Goal: Information Seeking & Learning: Learn about a topic

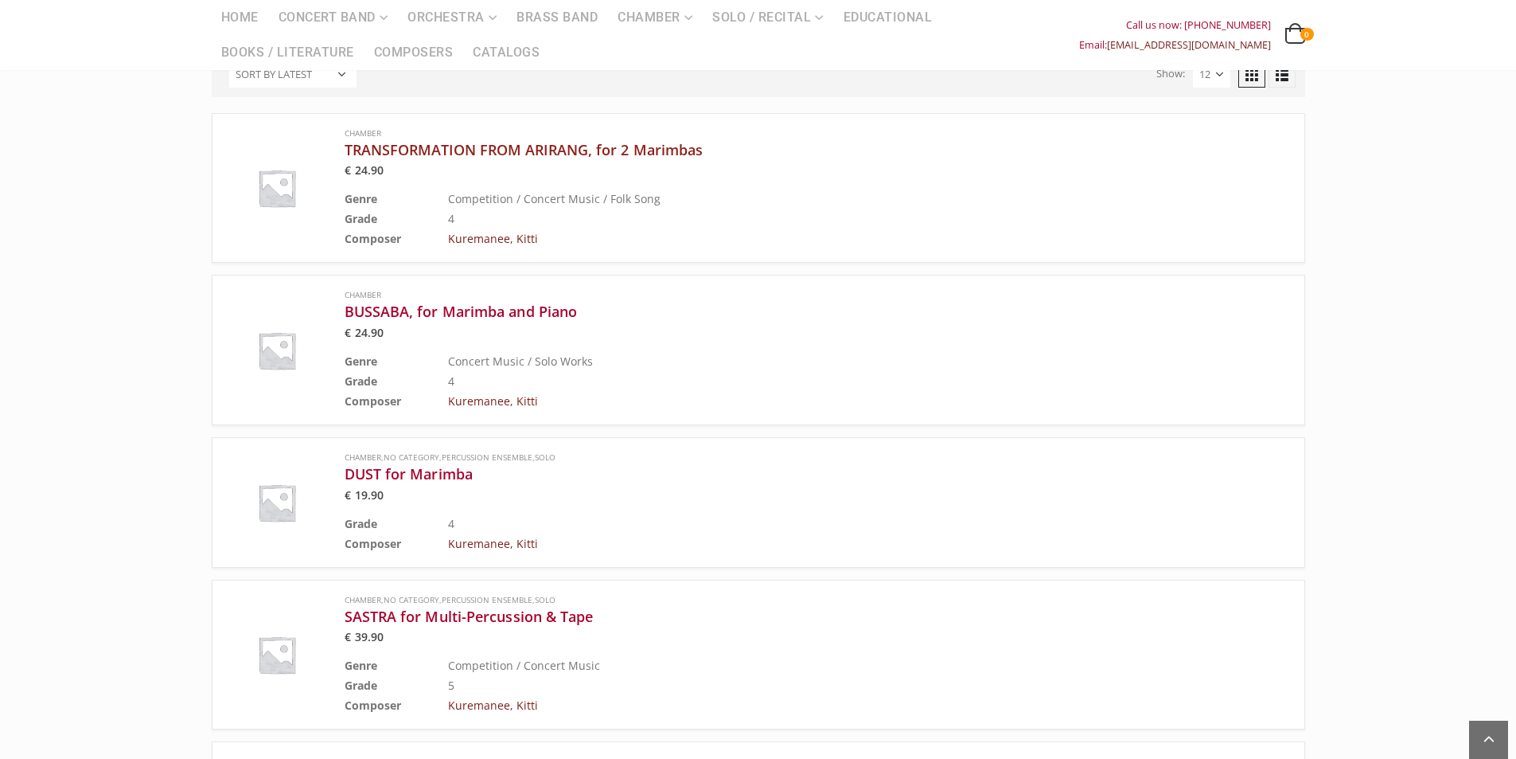
scroll to position [716, 0]
click at [541, 138] on h3 "TRANSFORMATION FROM ARIRANG, for 2 Marimbas" at bounding box center [779, 147] width 868 height 19
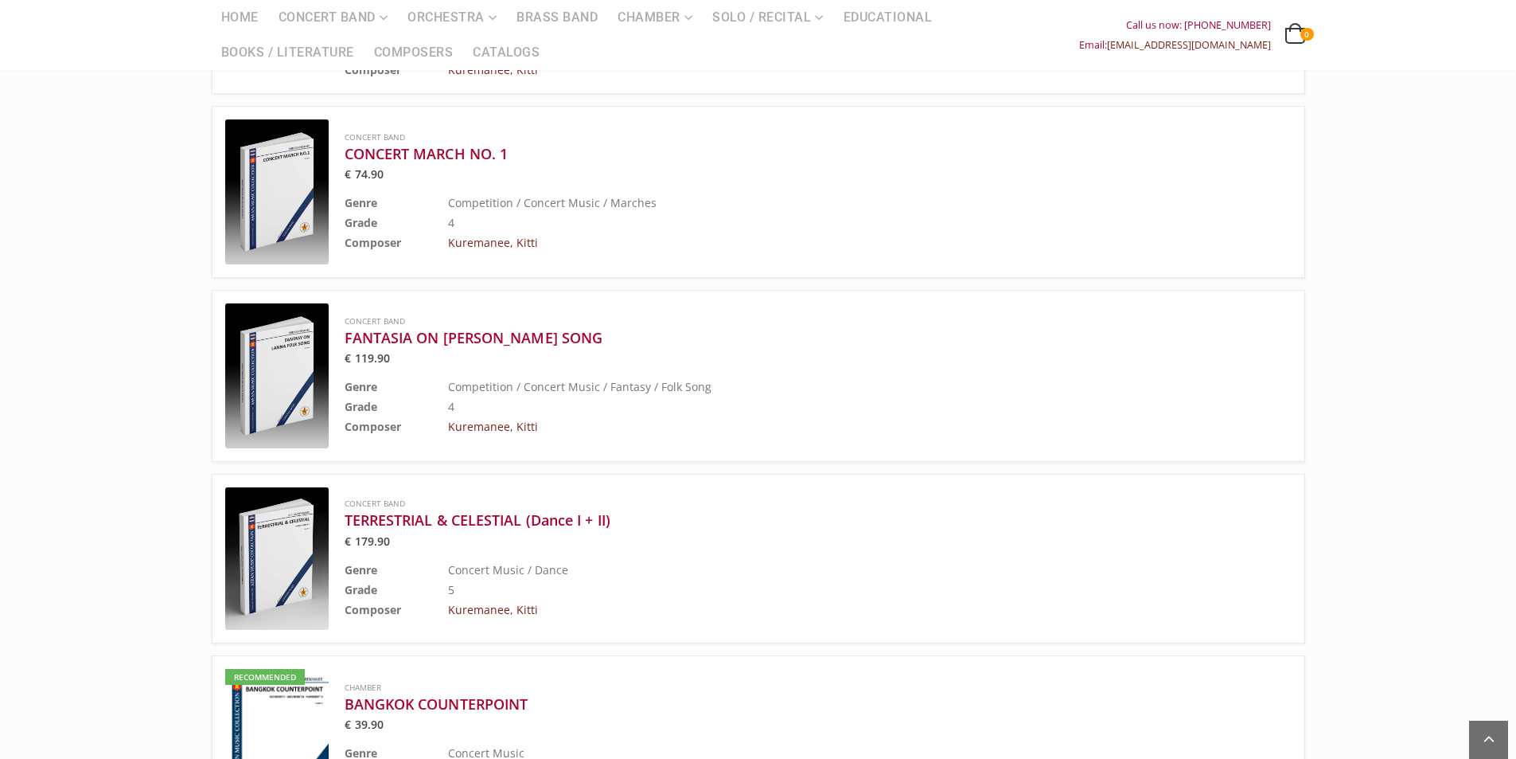
scroll to position [1512, 0]
click at [497, 511] on div "Concert Band TERRESTRIAL & CELESTIAL (Dance I + II) € 179.90 Genre Concert Musi…" at bounding box center [779, 557] width 868 height 123
click at [501, 509] on h3 "TERRESTRIAL & CELESTIAL (Dance I + II)" at bounding box center [779, 518] width 868 height 19
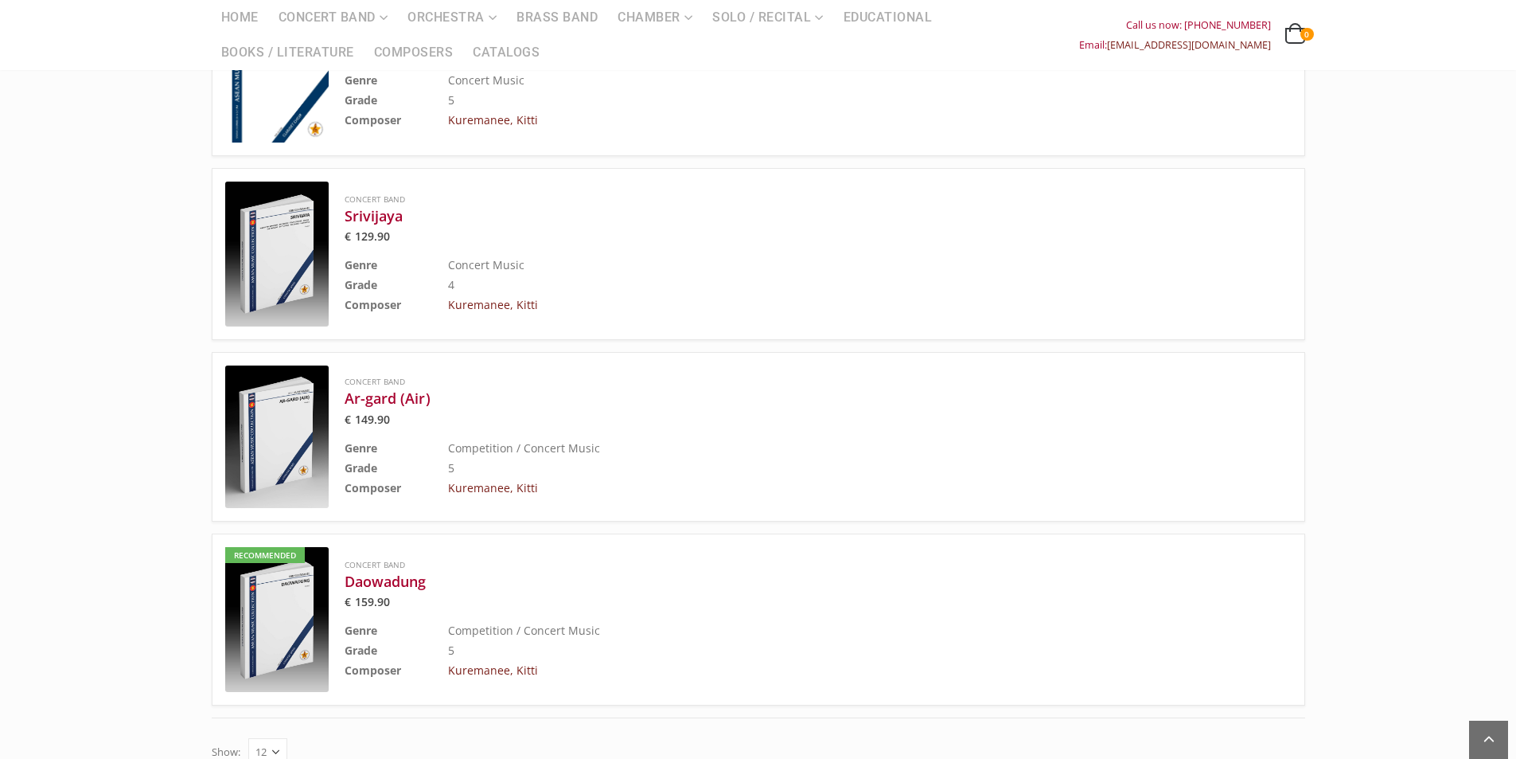
scroll to position [2308, 0]
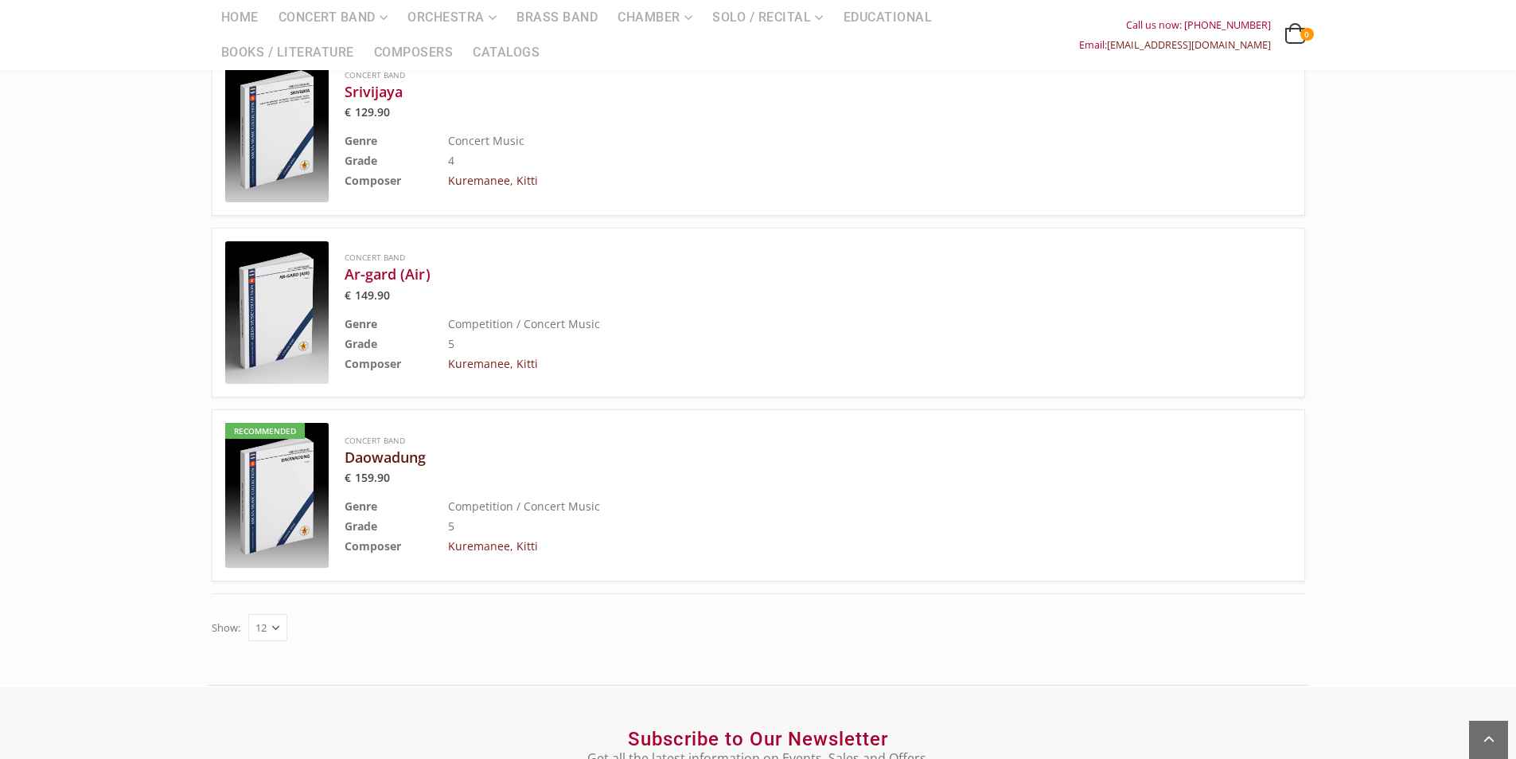
click at [406, 447] on h3 "Daowadung" at bounding box center [779, 456] width 868 height 19
click at [396, 264] on h3 "Ar-gard (Air)" at bounding box center [779, 273] width 868 height 19
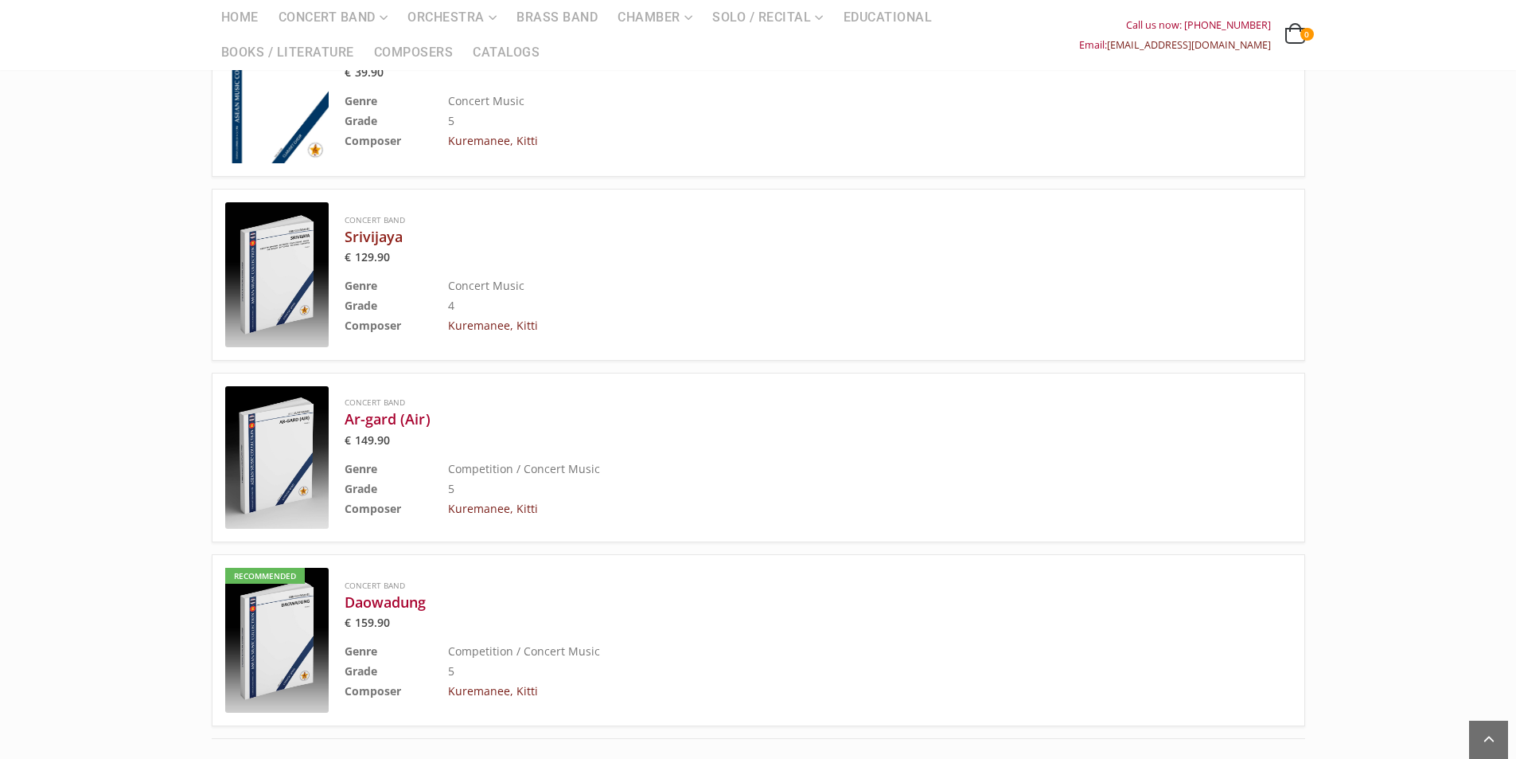
scroll to position [2149, 0]
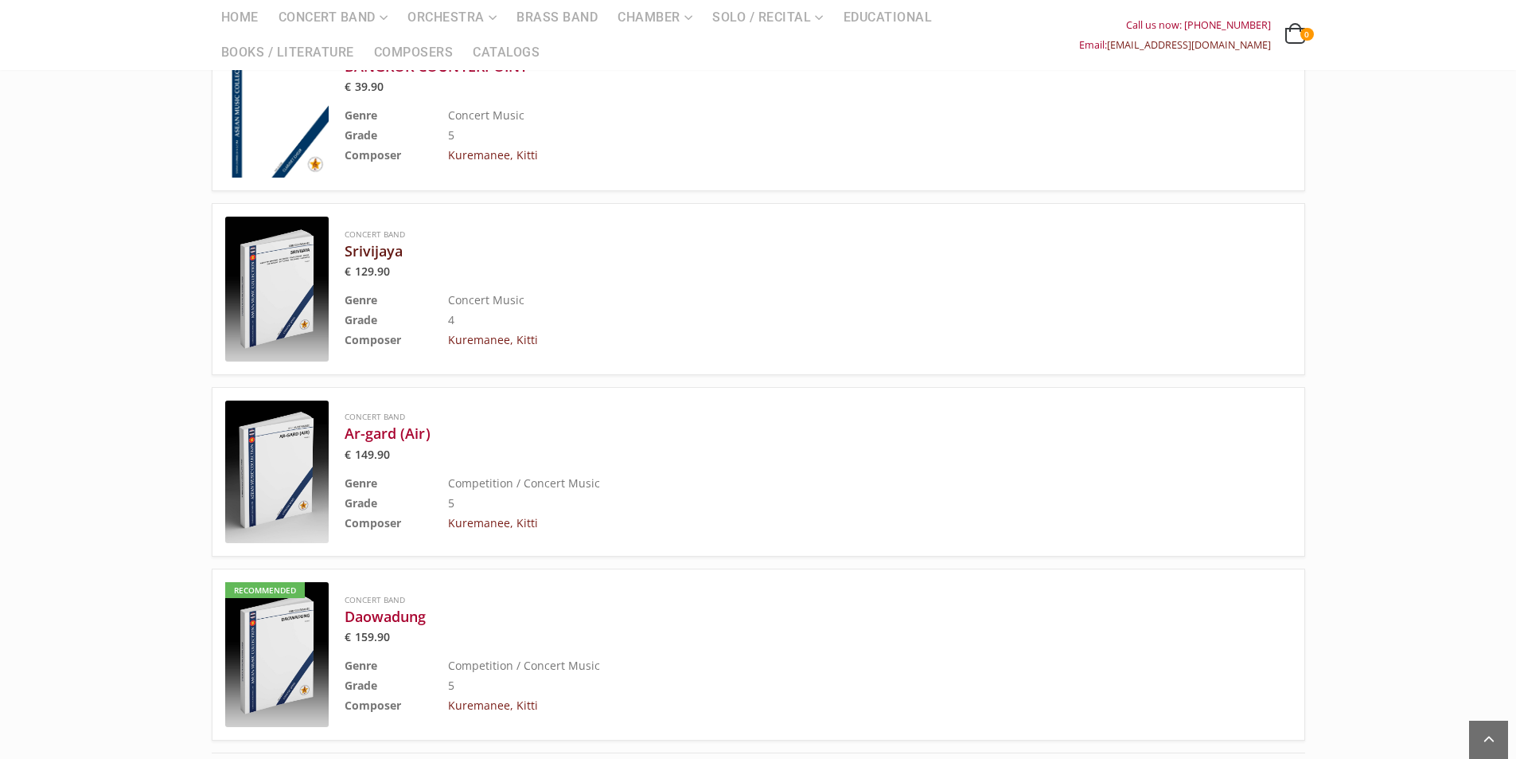
click at [396, 241] on h3 "Srivijaya" at bounding box center [779, 250] width 868 height 19
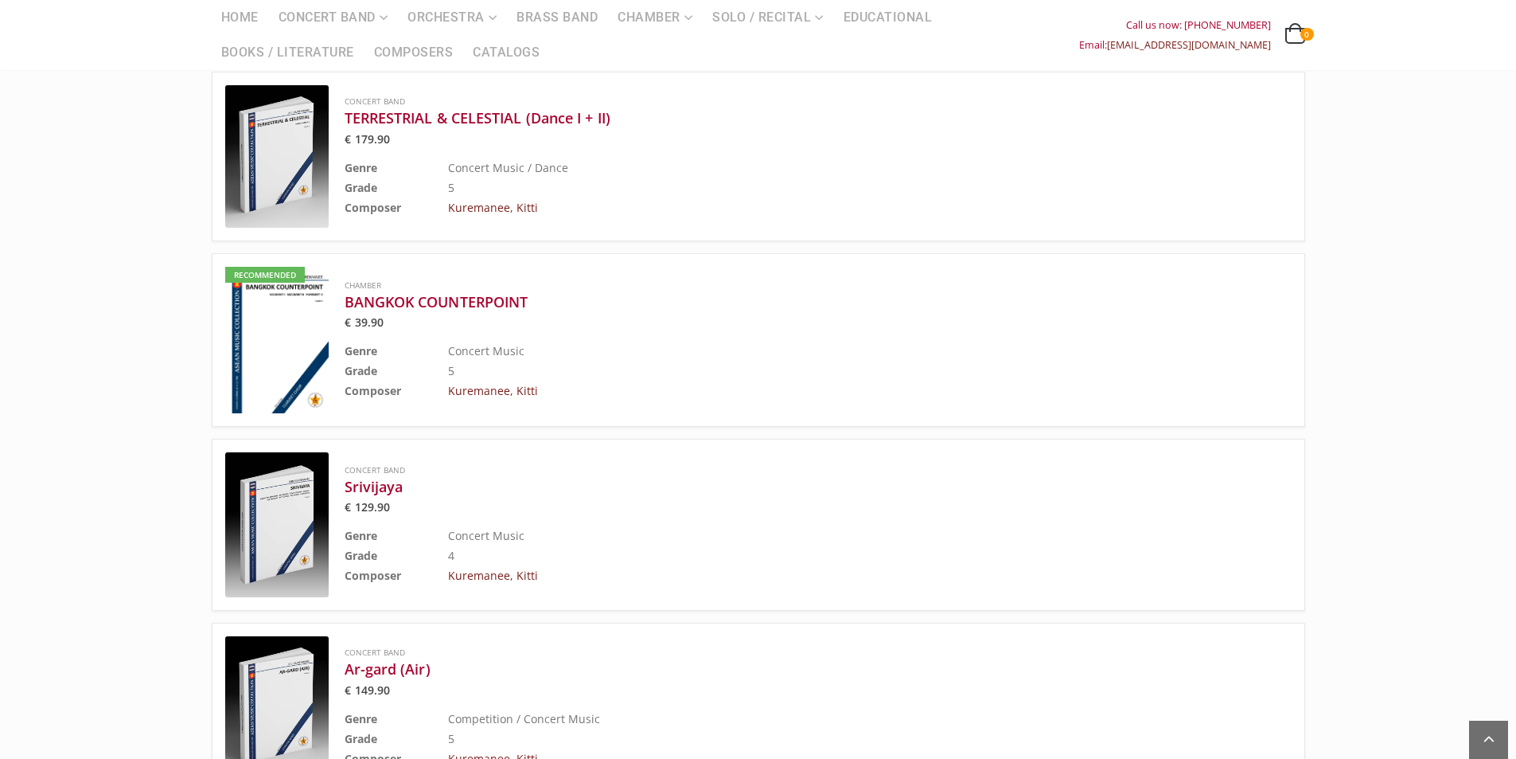
scroll to position [1910, 0]
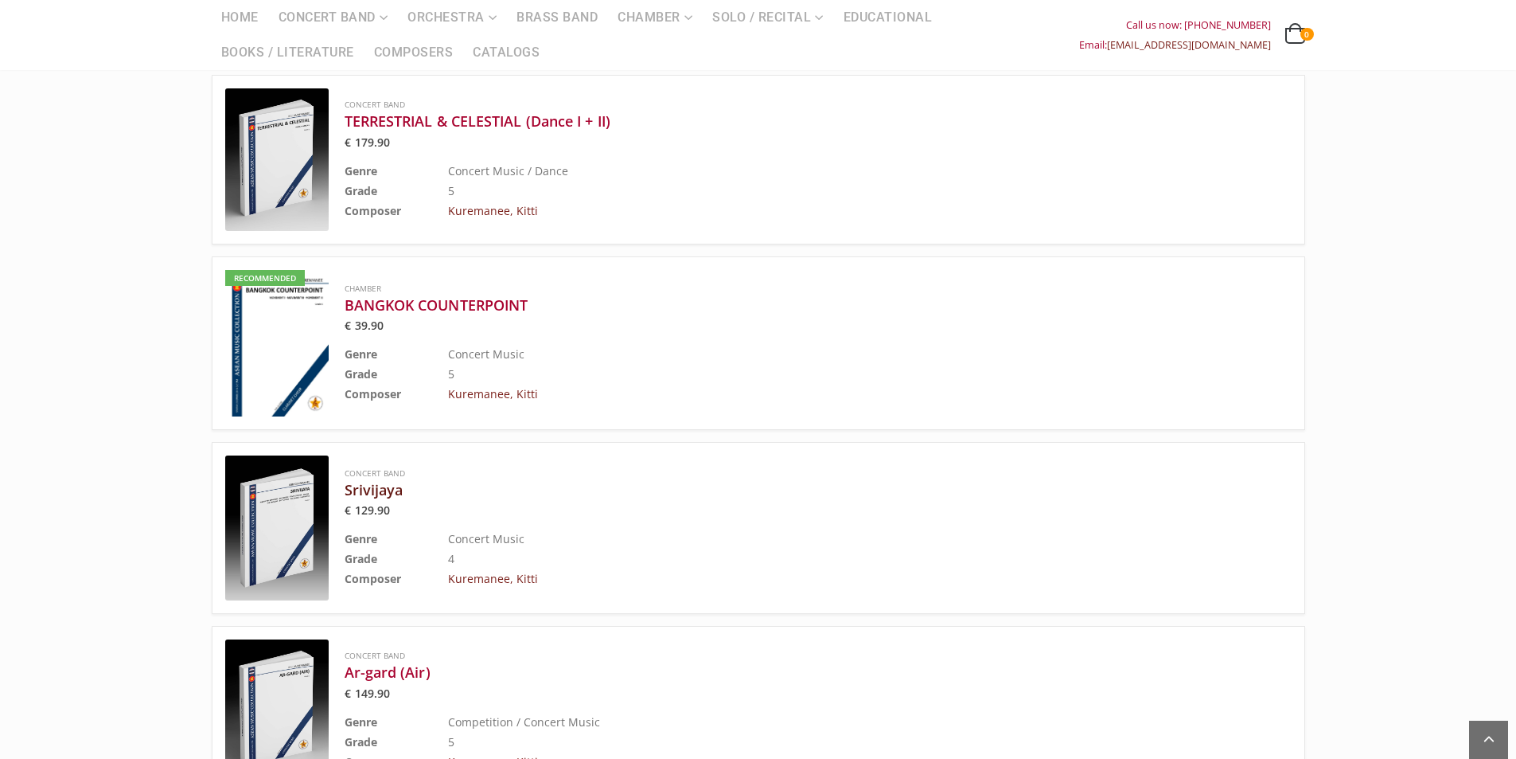
click at [390, 480] on h3 "Srivijaya" at bounding box center [779, 489] width 868 height 19
click at [440, 295] on h3 "BANGKOK COUNTERPOINT" at bounding box center [779, 304] width 868 height 19
click at [419, 111] on h3 "TERRESTRIAL & CELESTIAL (Dance I + II)" at bounding box center [779, 120] width 868 height 19
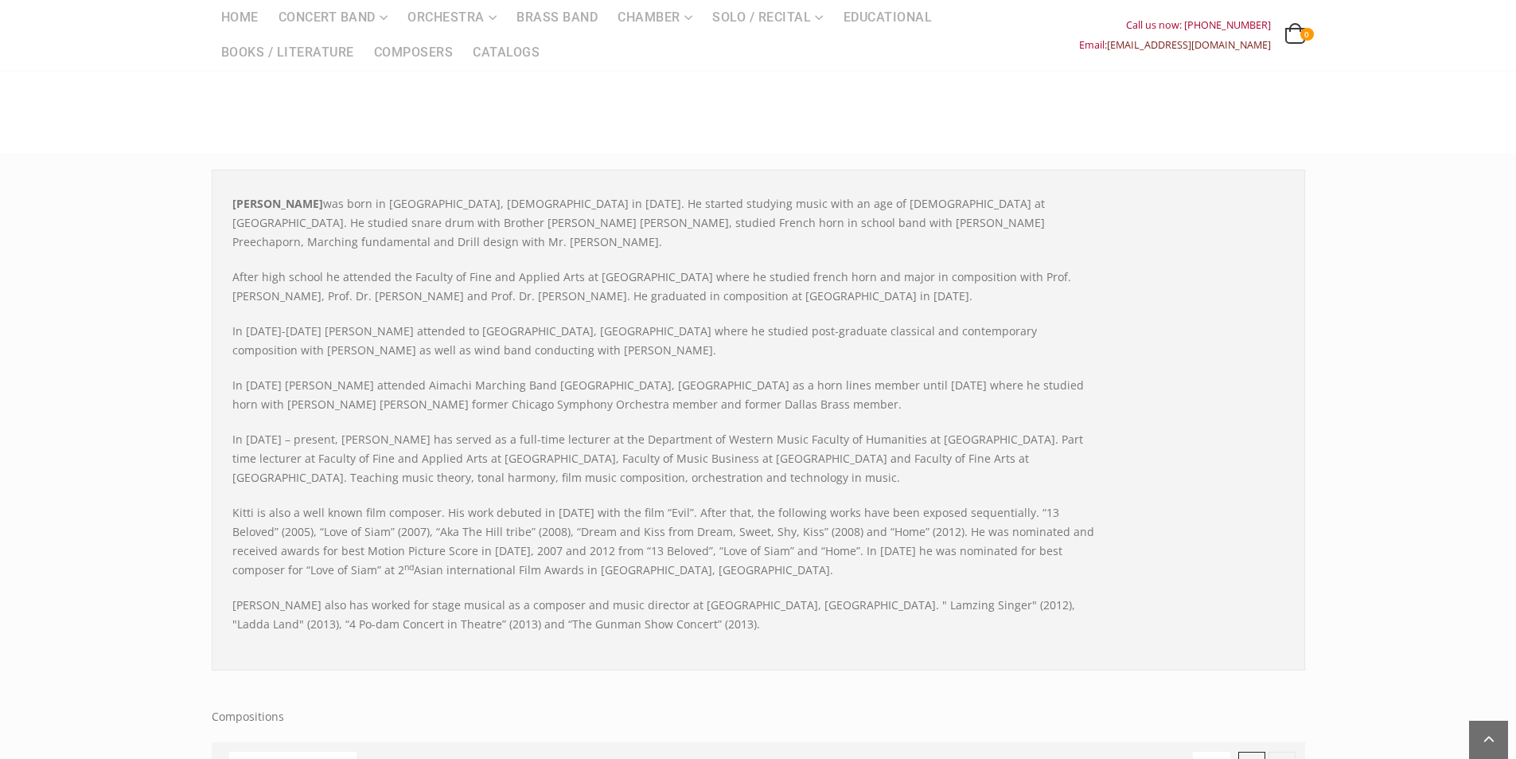
scroll to position [0, 0]
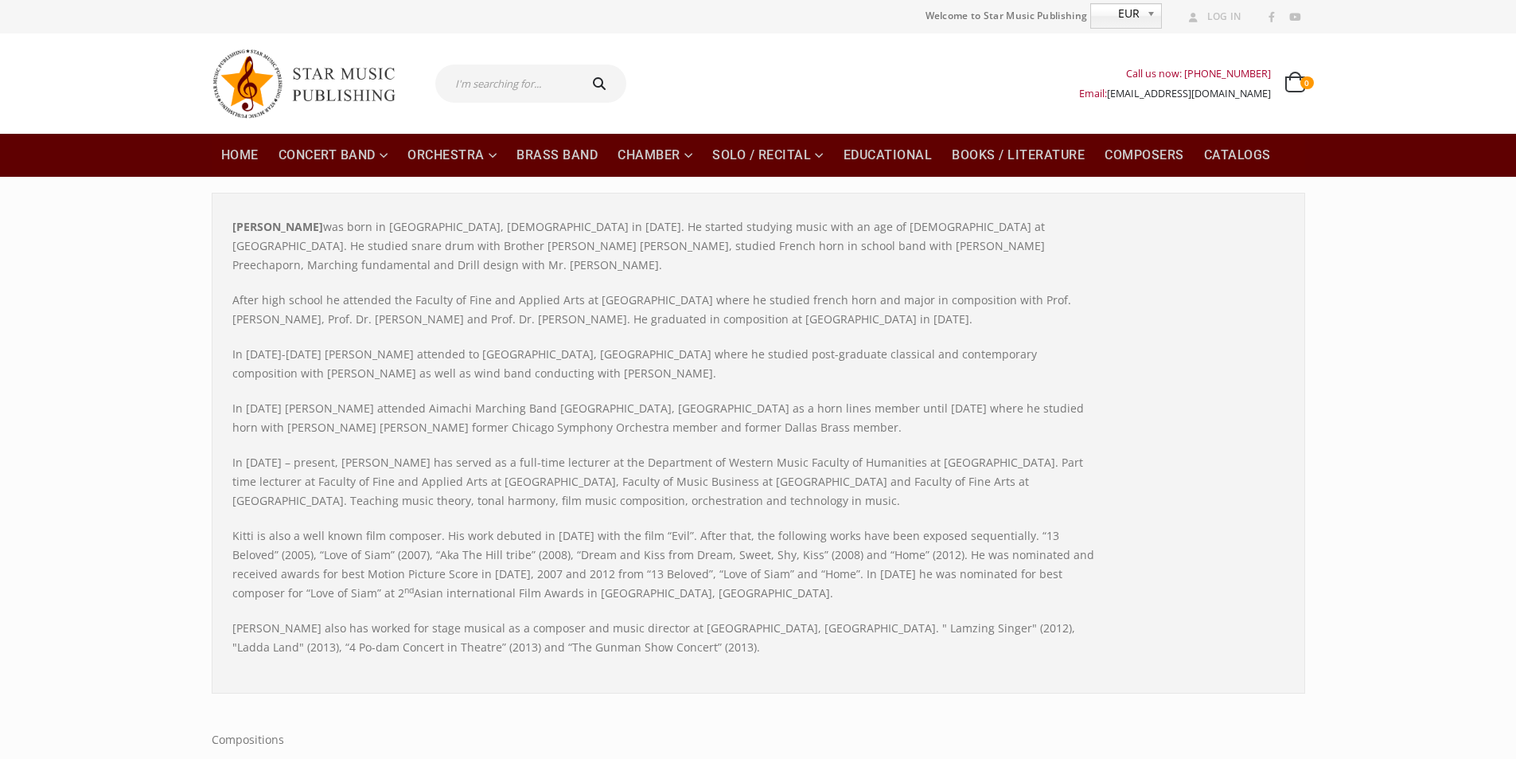
click at [525, 92] on input "text" at bounding box center [505, 83] width 141 height 38
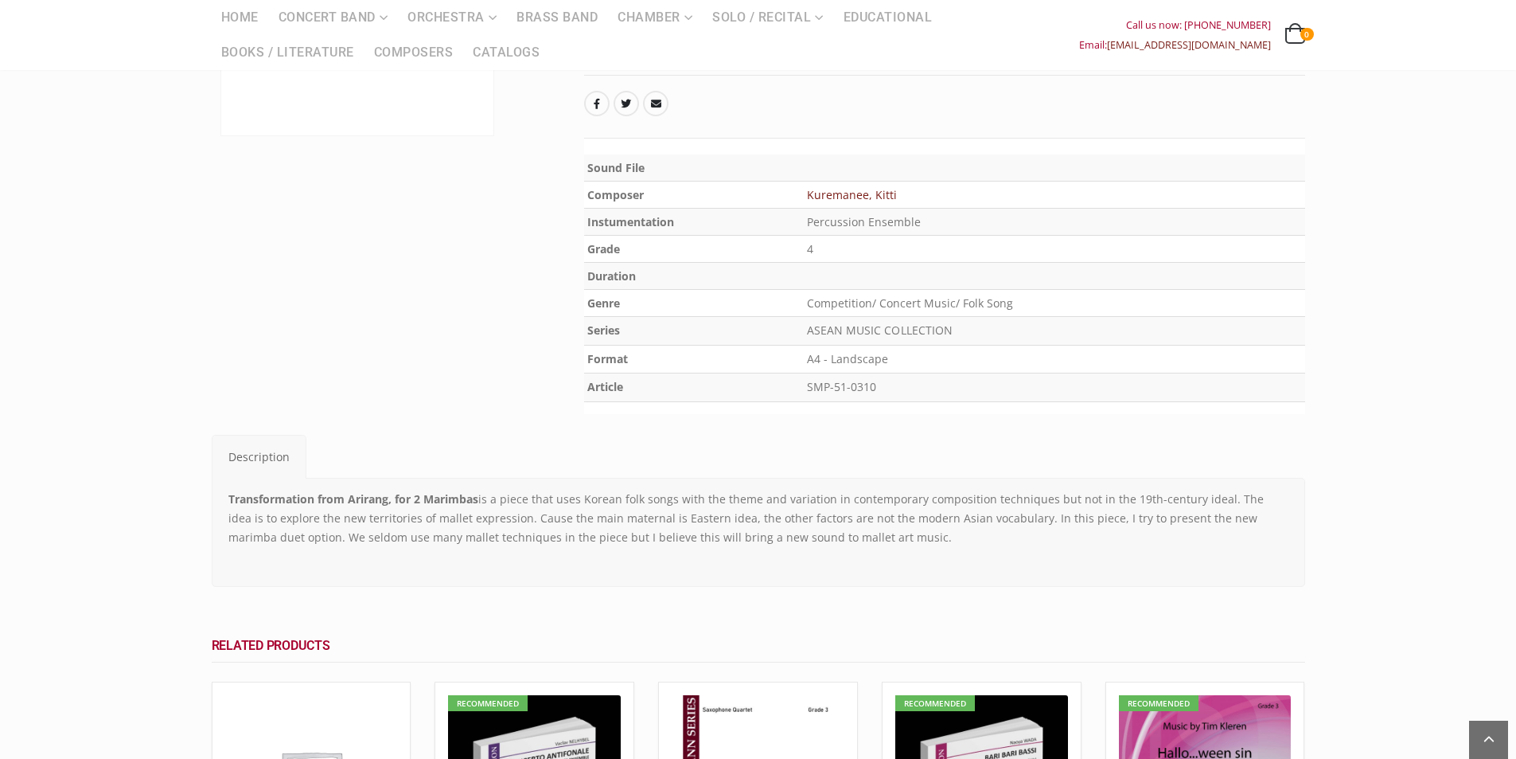
scroll to position [318, 0]
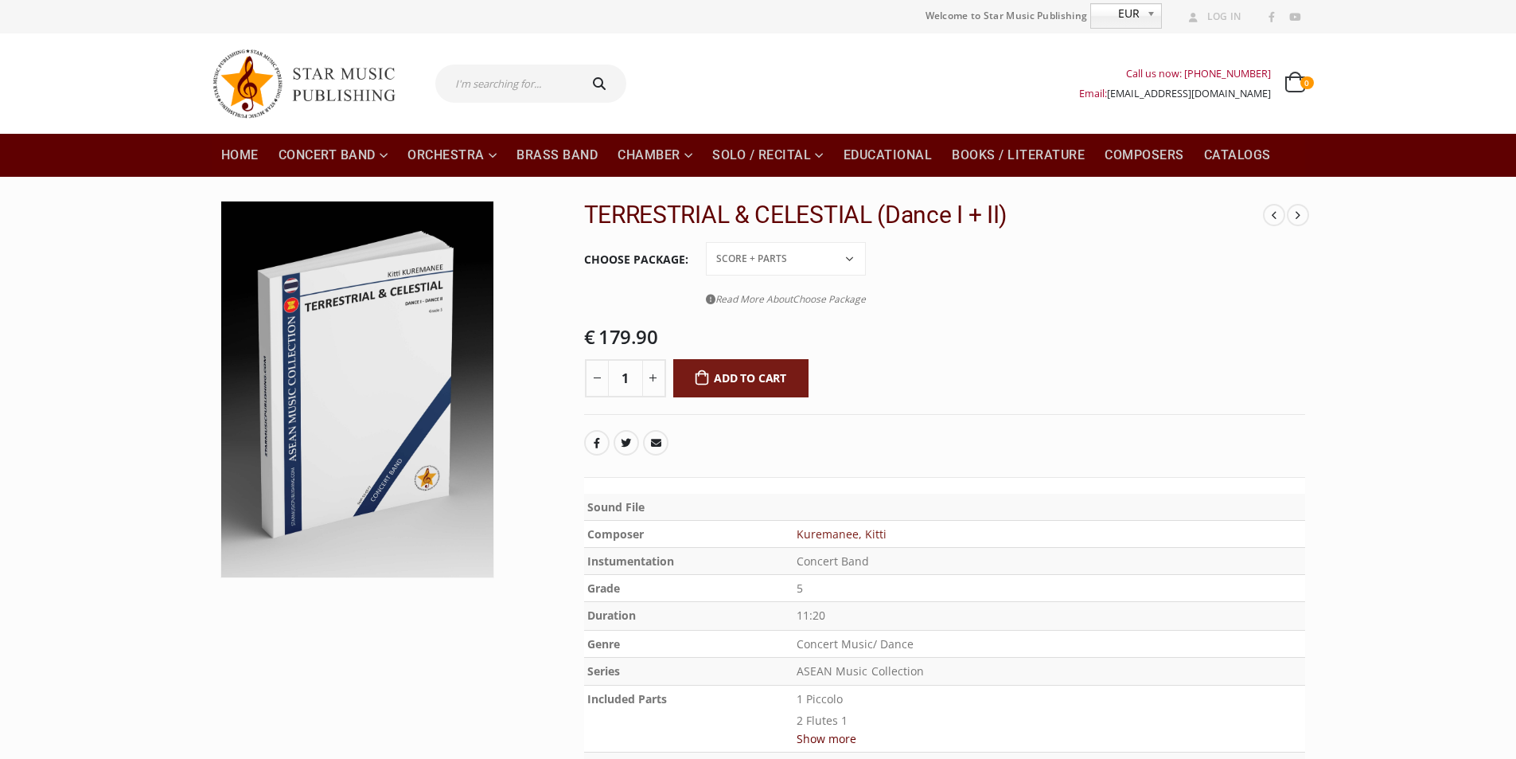
click at [840, 264] on select "Conductor Score PDF File Score + Parts Score + Parts + PDF File" at bounding box center [786, 258] width 160 height 33
click at [706, 242] on select "Conductor Score PDF File Score + Parts Score + Parts + PDF File" at bounding box center [786, 258] width 160 height 33
select select "conductor-score-price"
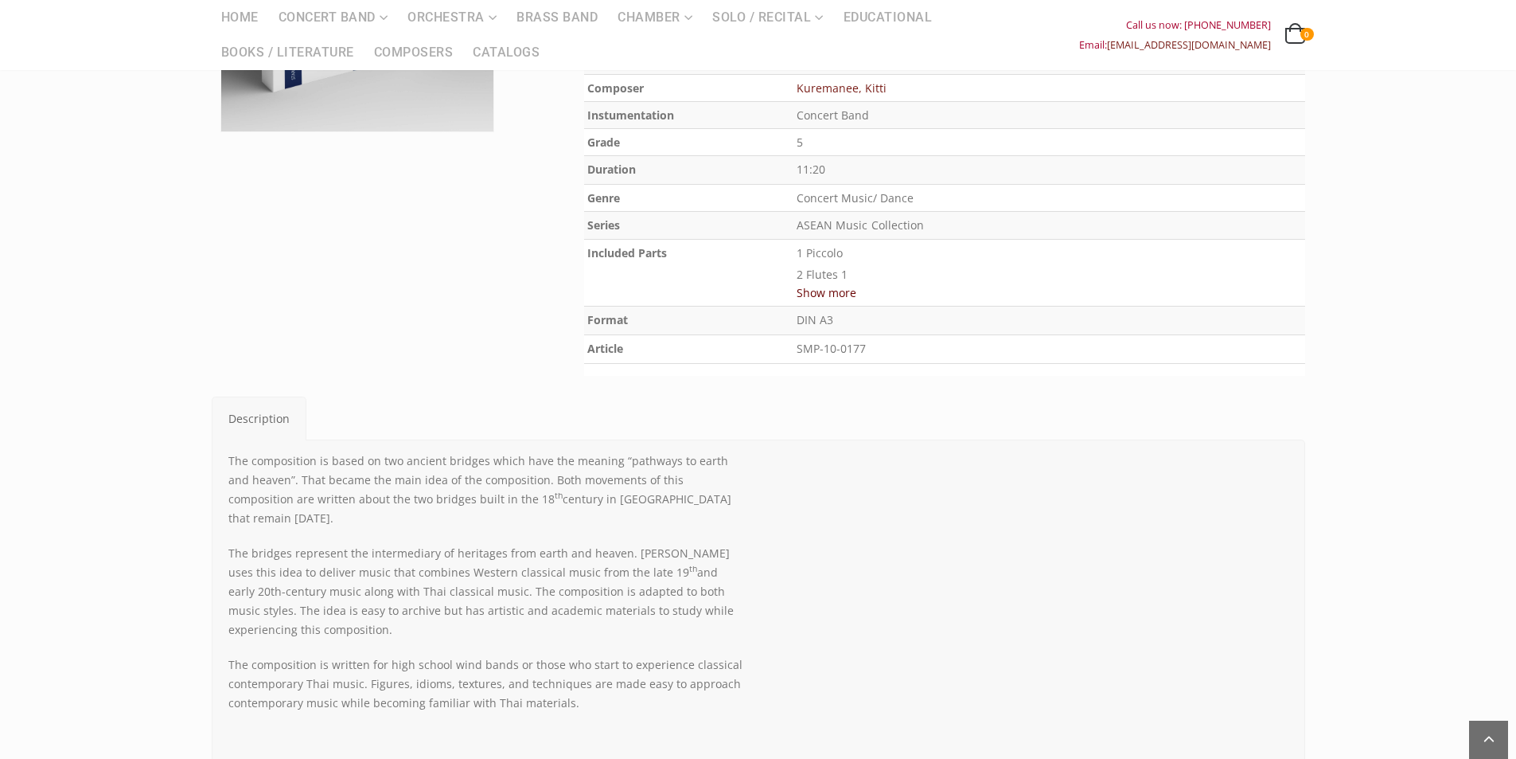
scroll to position [398, 0]
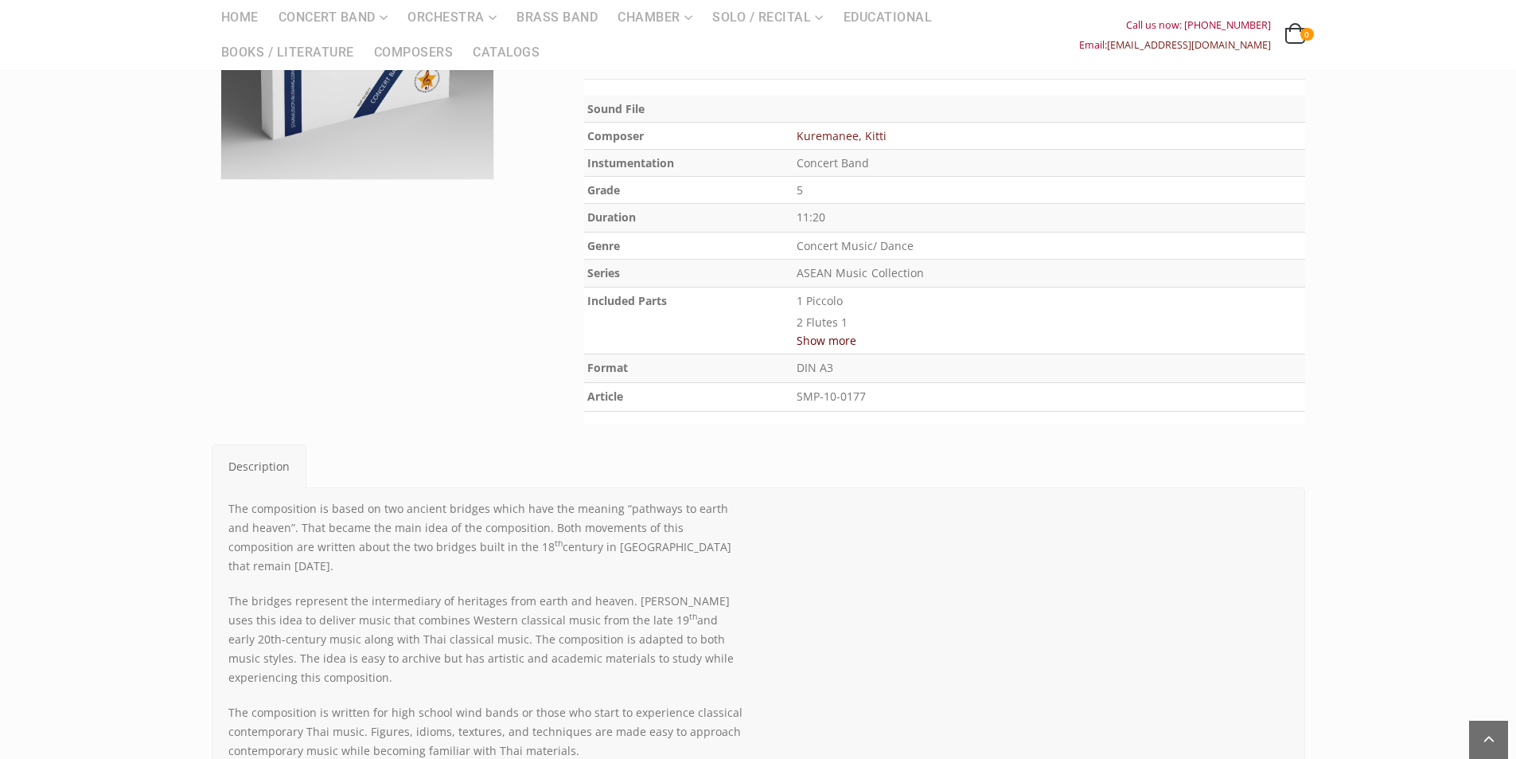
click at [856, 341] on button "Show more" at bounding box center [827, 340] width 60 height 20
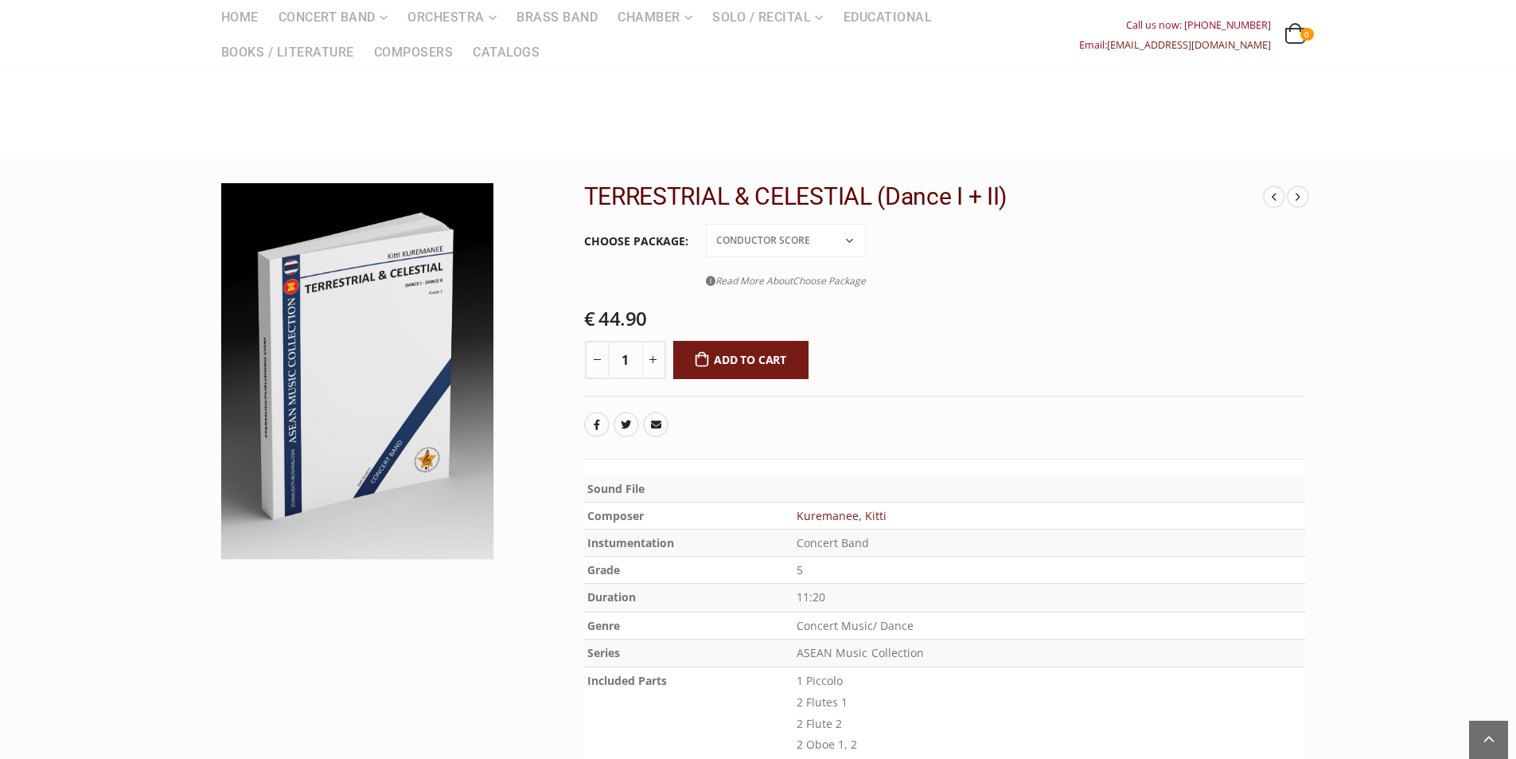
scroll to position [0, 0]
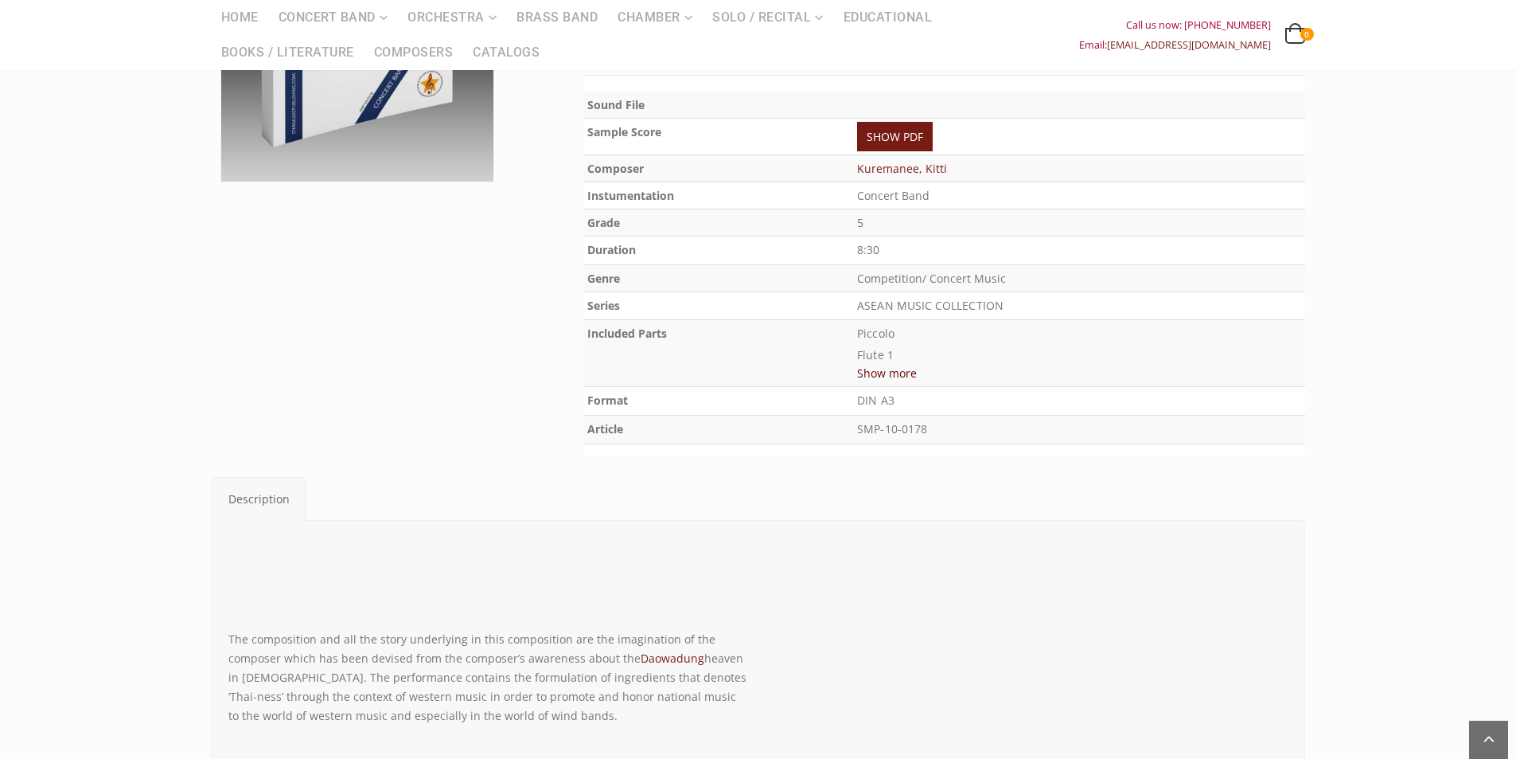
scroll to position [398, 0]
click at [899, 382] on button "Show more" at bounding box center [887, 377] width 60 height 20
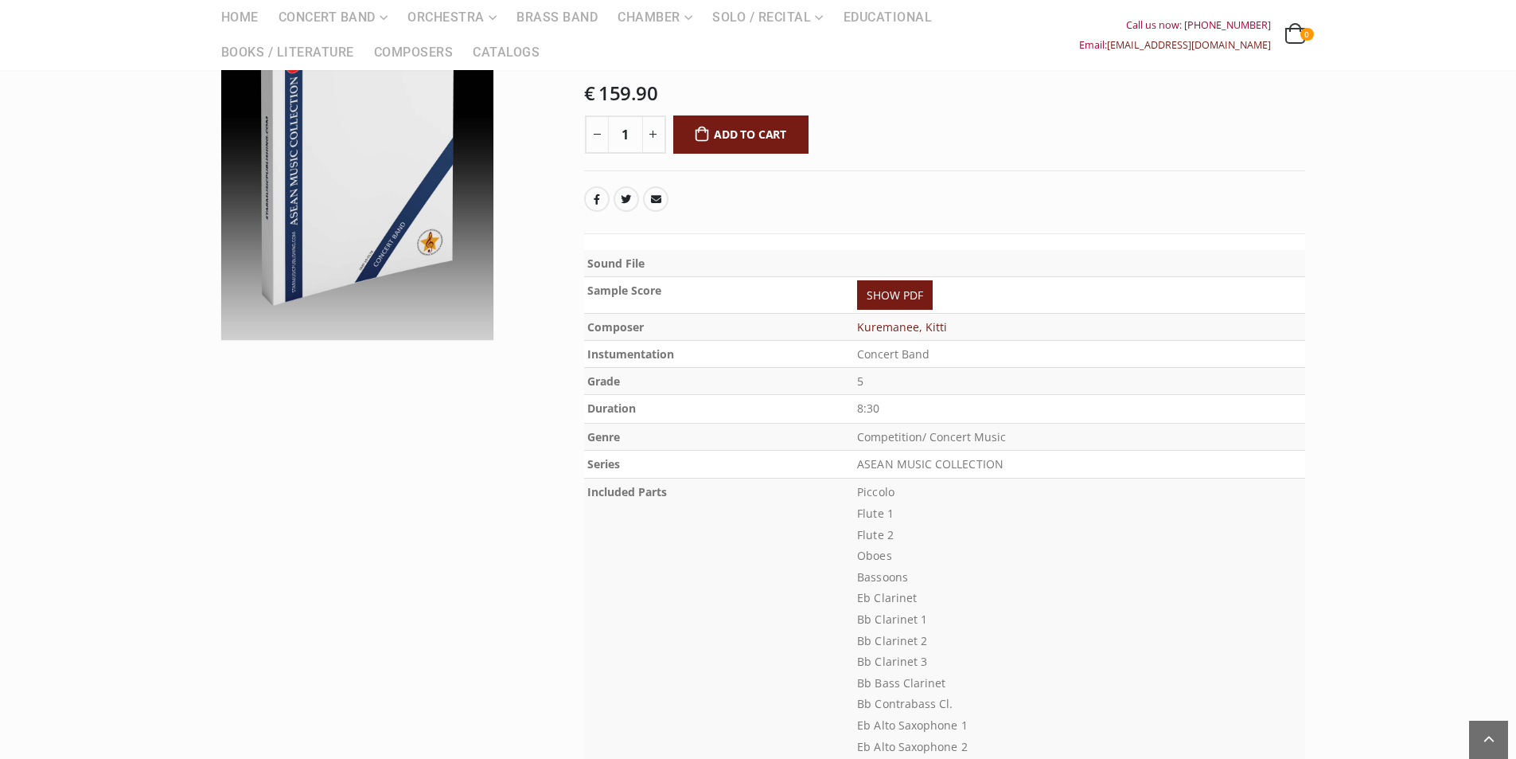
scroll to position [239, 0]
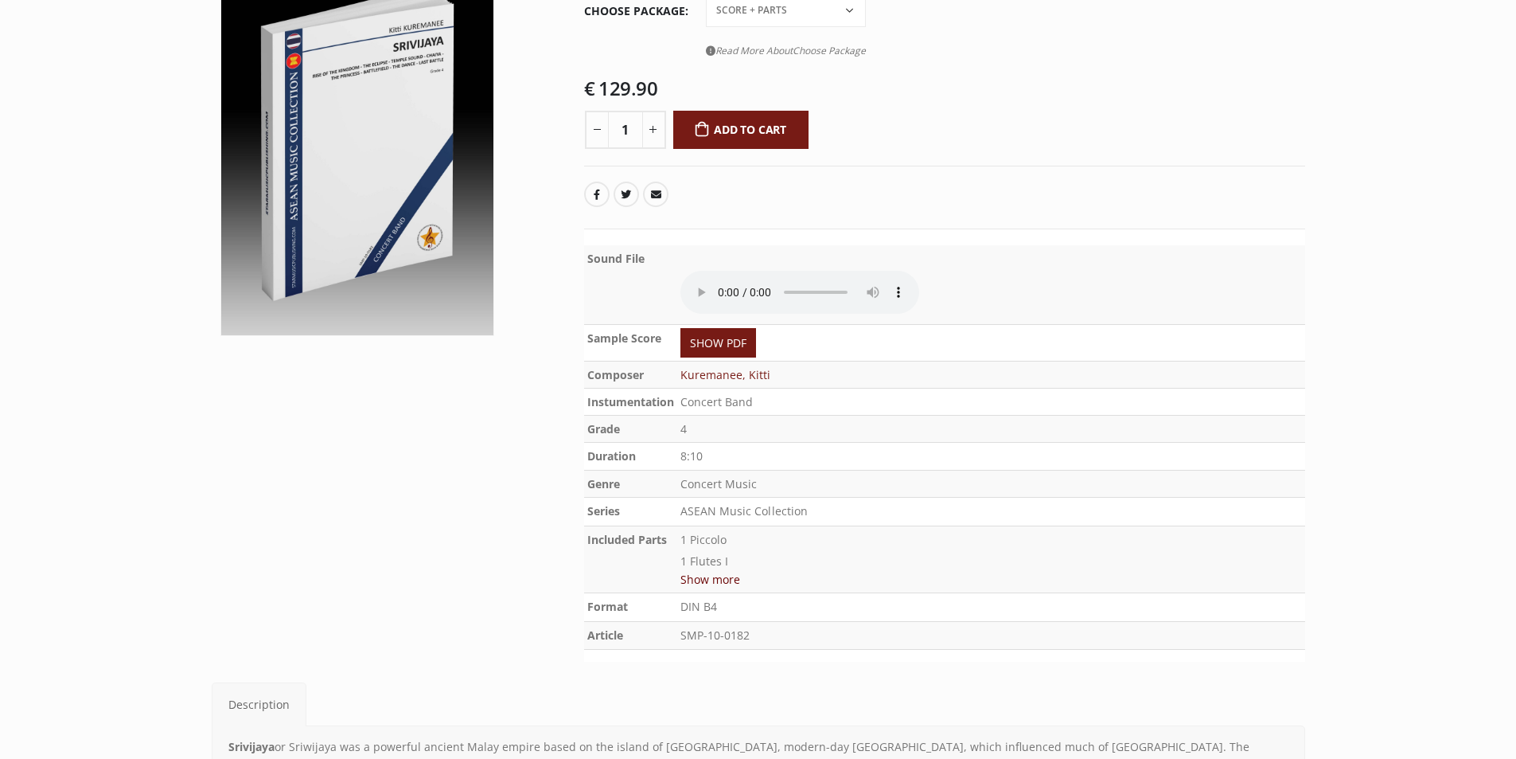
scroll to position [398, 0]
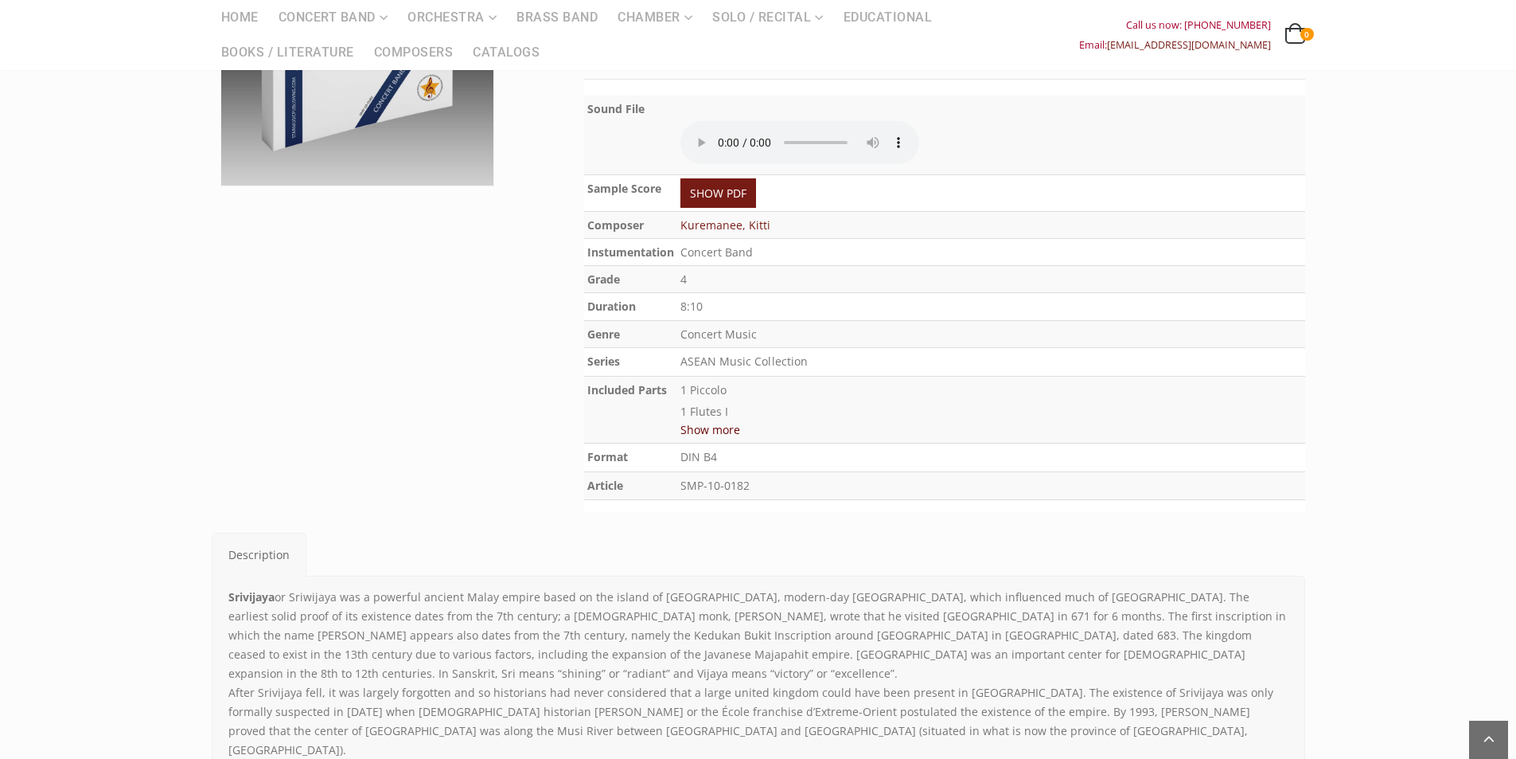
click at [694, 443] on td "DIN B4" at bounding box center [991, 457] width 628 height 29
click at [700, 431] on button "Show more" at bounding box center [711, 429] width 60 height 20
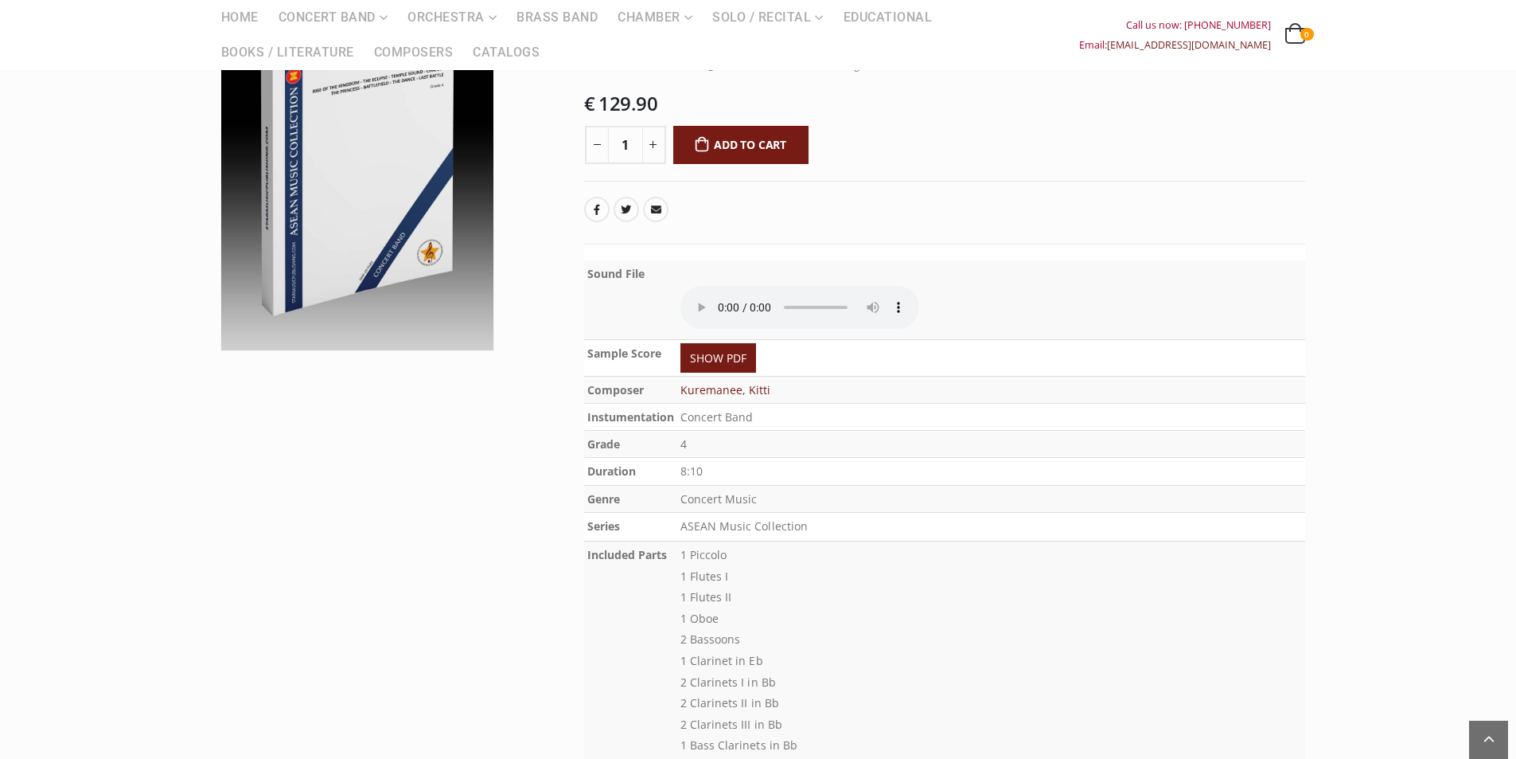
scroll to position [159, 0]
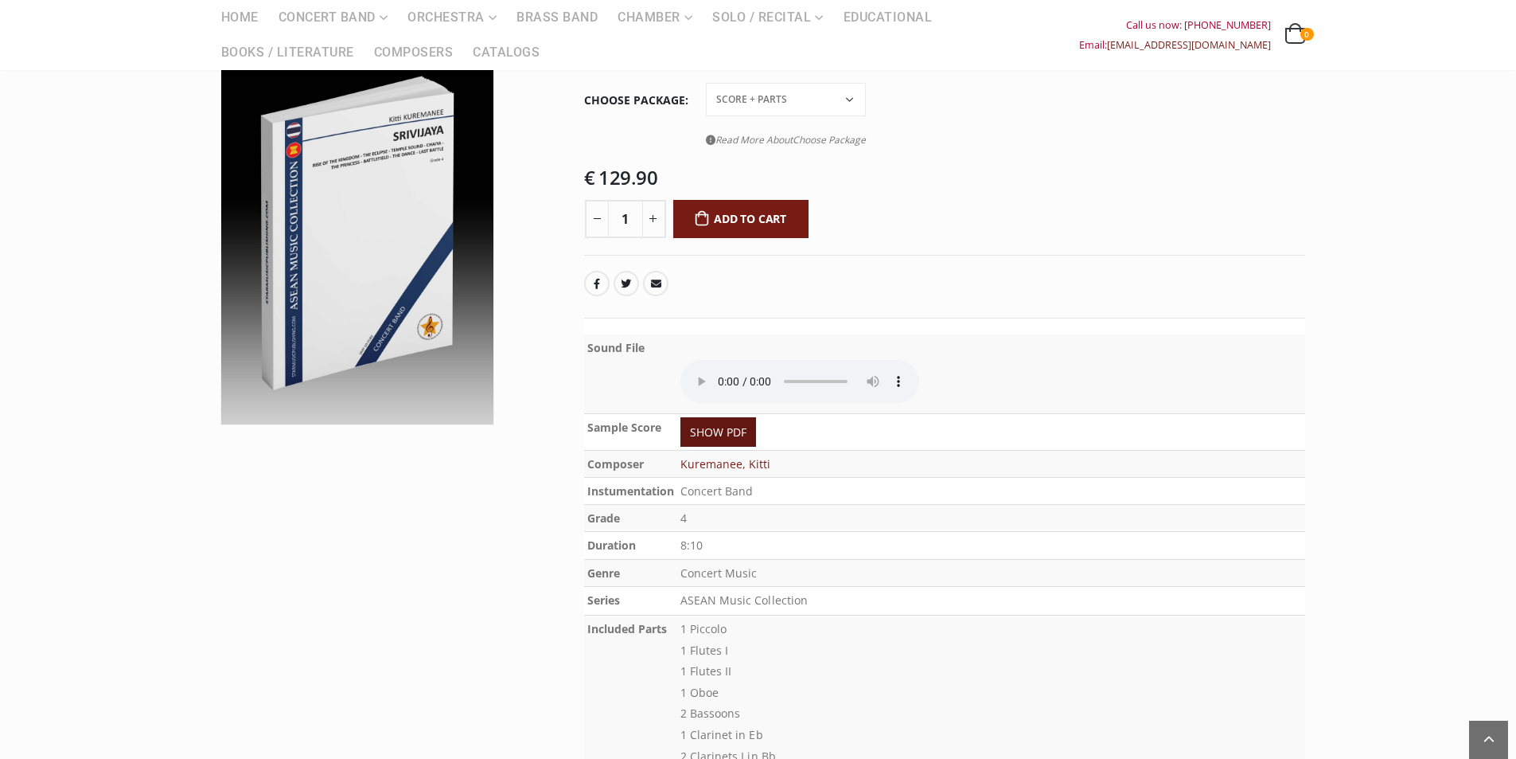
click at [739, 437] on link "SHOW PDF" at bounding box center [719, 431] width 76 height 29
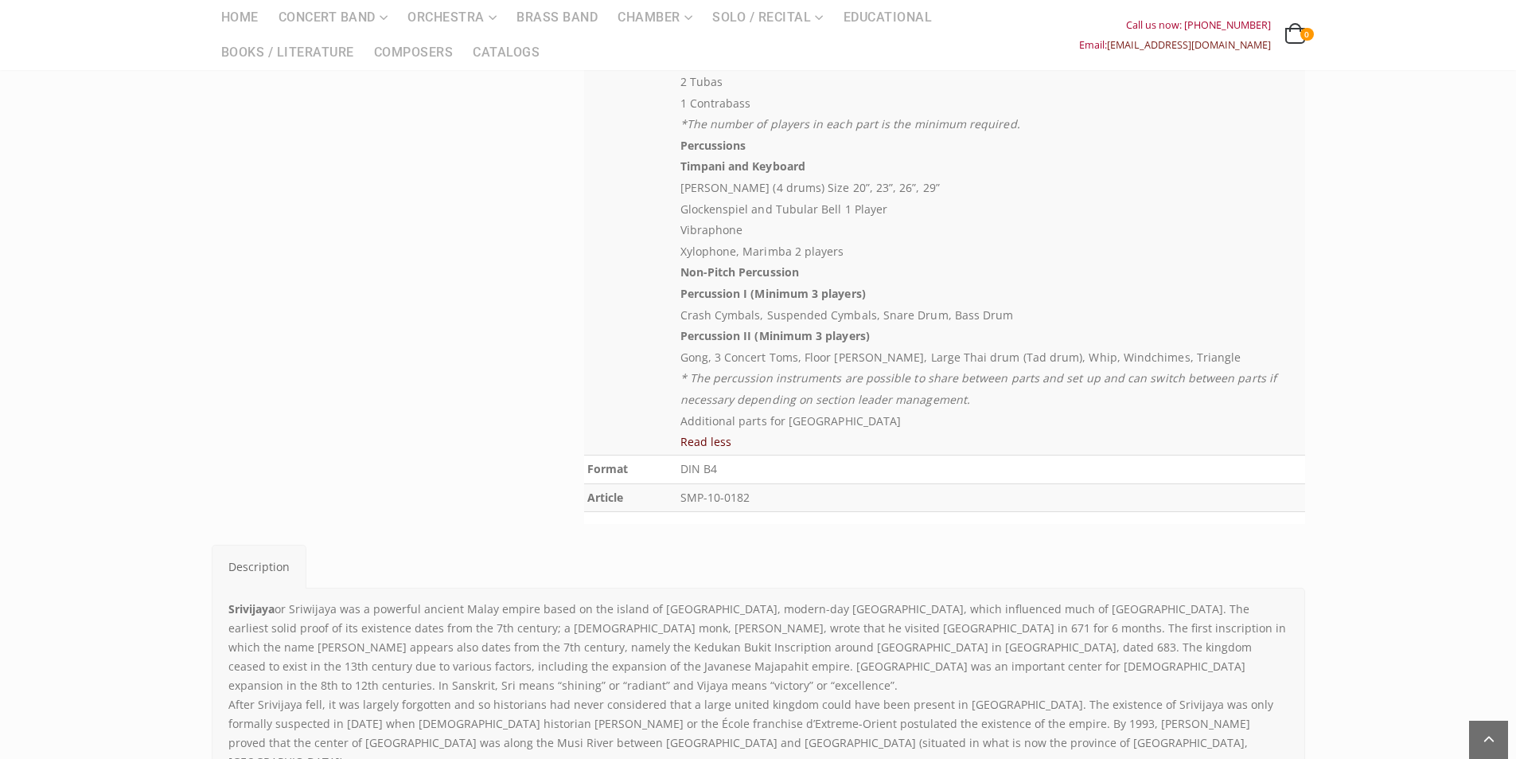
scroll to position [1273, 0]
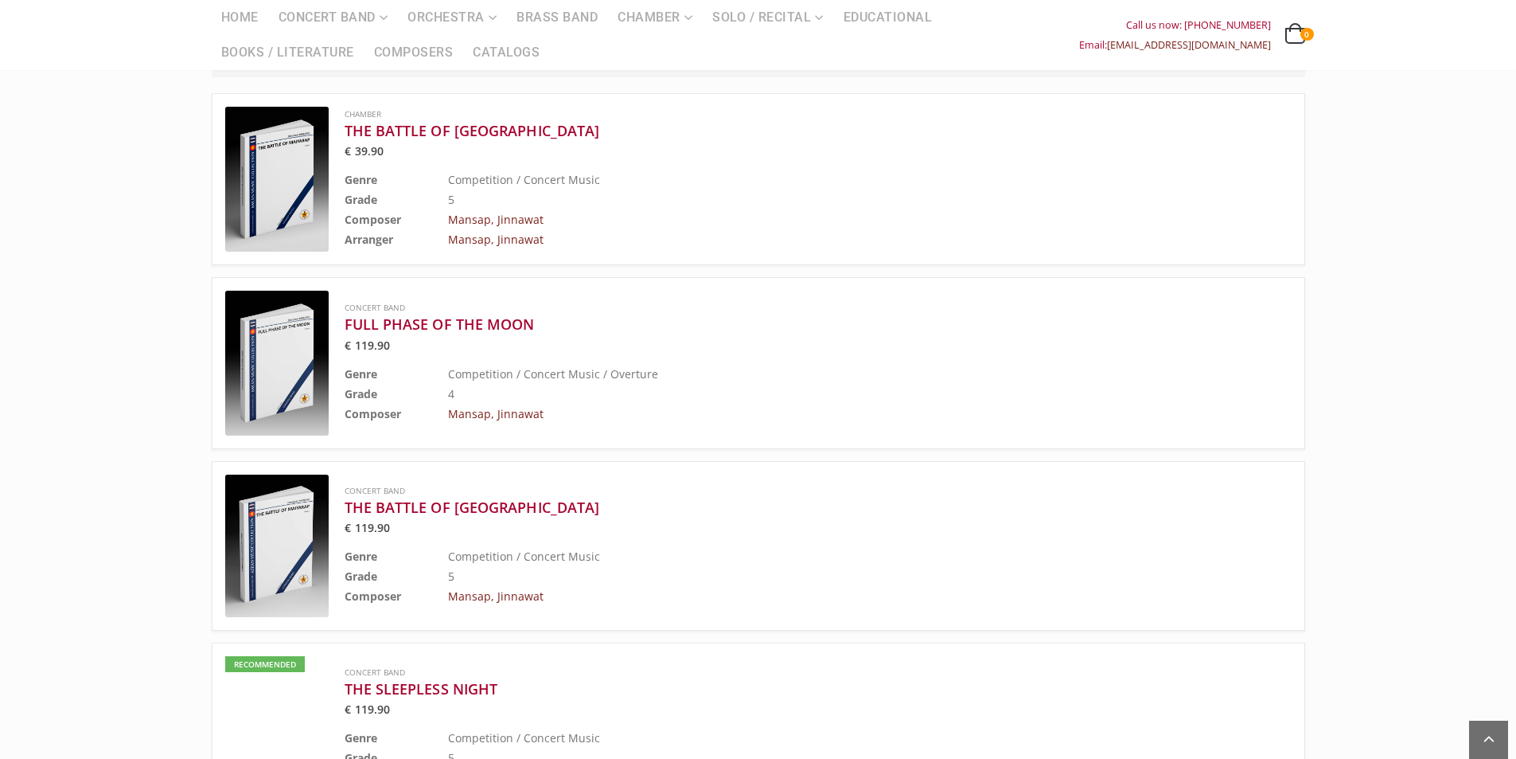
scroll to position [557, 0]
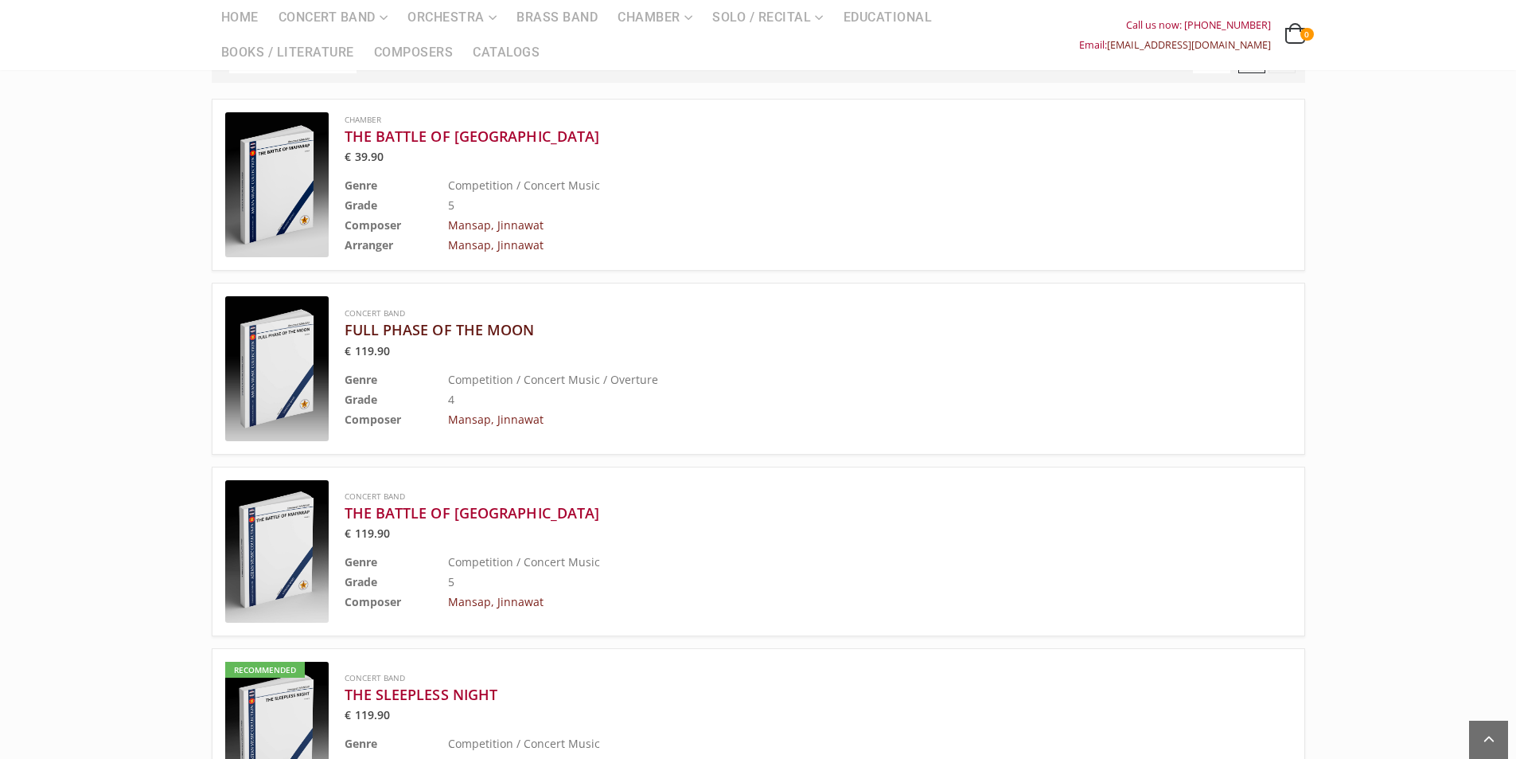
click at [478, 320] on h3 "FULL PHASE OF THE MOON" at bounding box center [779, 329] width 868 height 19
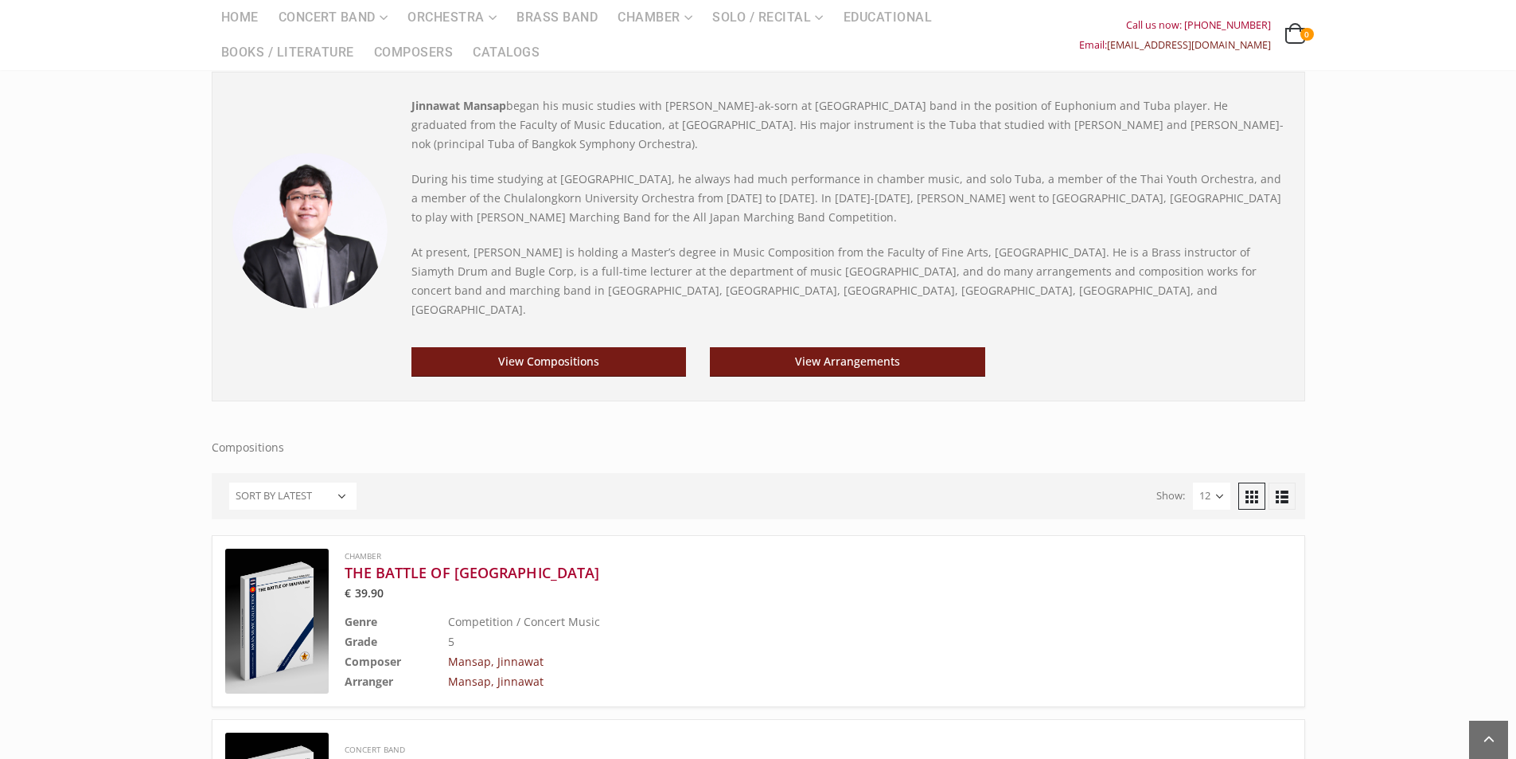
scroll to position [80, 0]
